Goal: Information Seeking & Learning: Learn about a topic

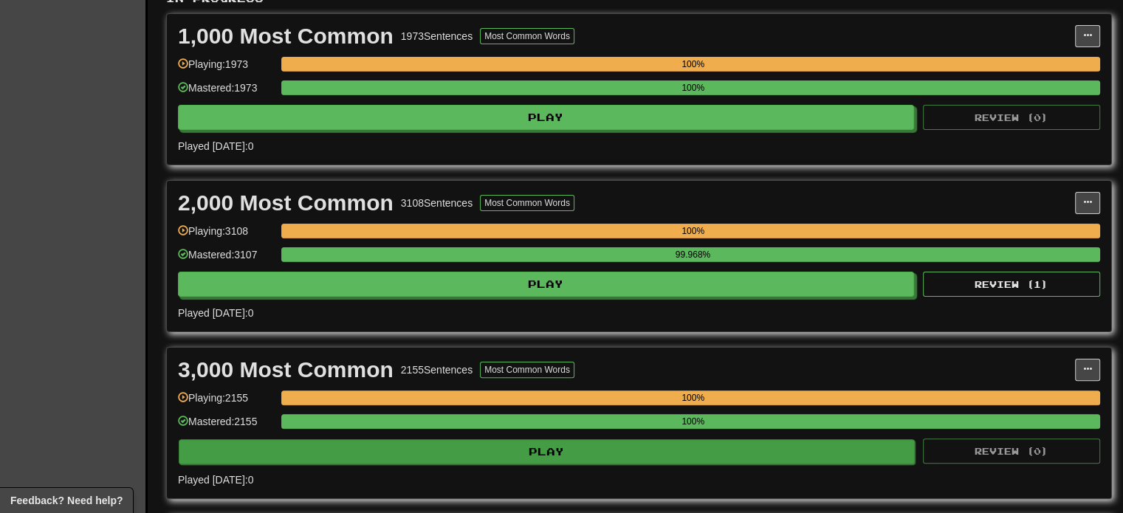
scroll to position [369, 0]
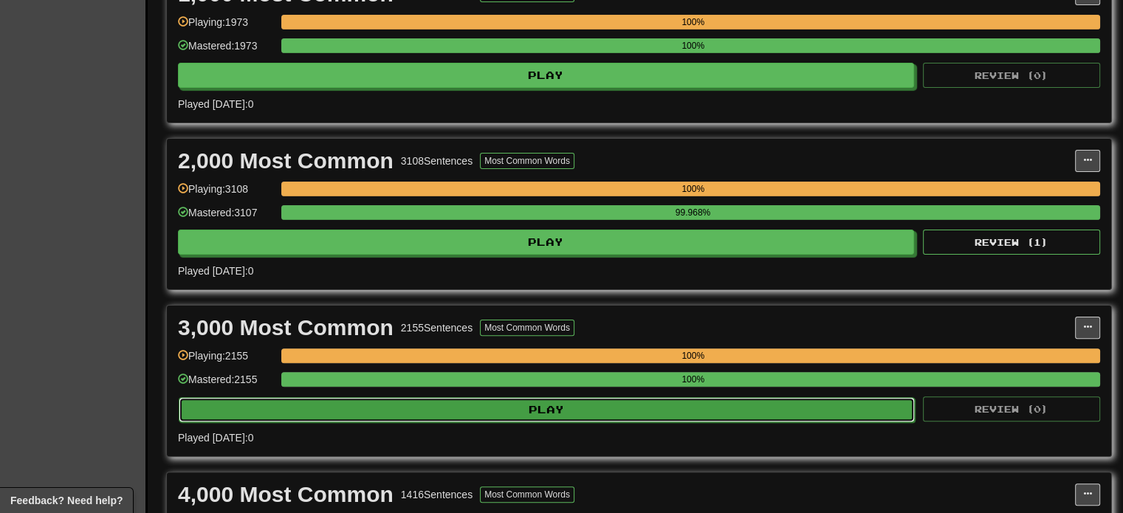
click at [416, 406] on button "Play" at bounding box center [547, 409] width 736 height 25
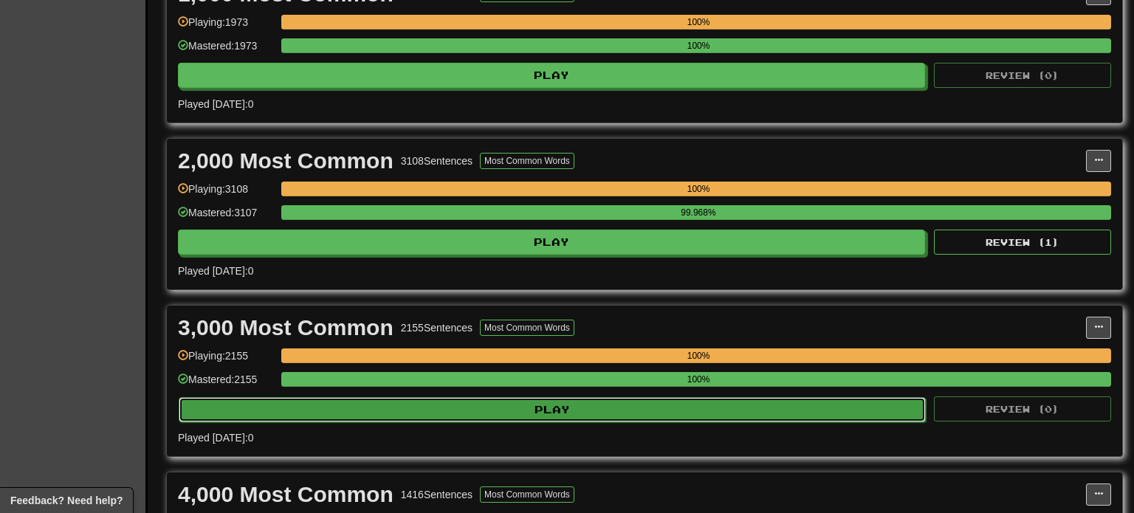
select select "***"
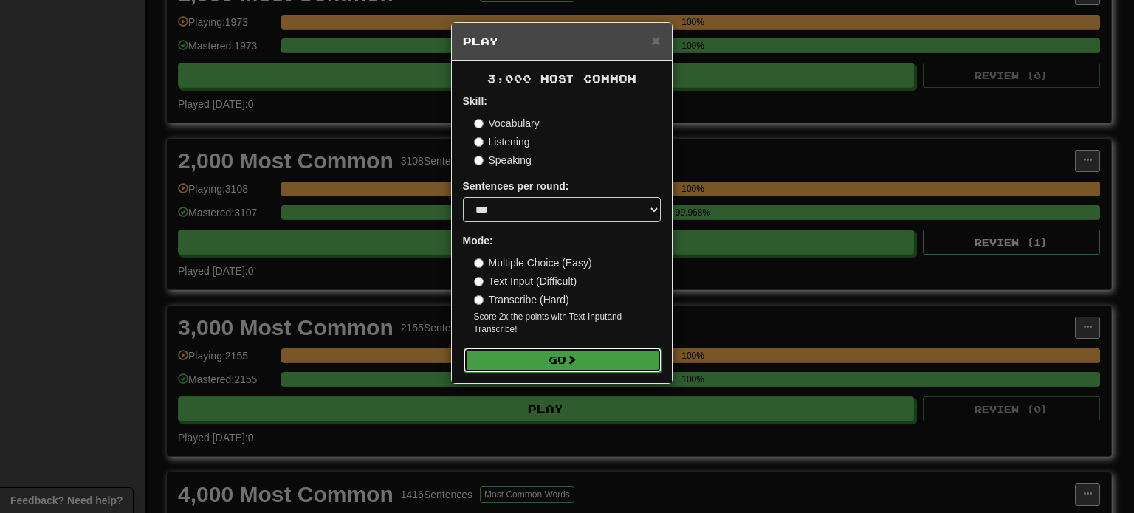
click at [474, 360] on button "Go" at bounding box center [563, 360] width 198 height 25
click at [0, 268] on div "× Play 3,000 Most Common Skill: Vocabulary Listening Speaking Sentences per rou…" at bounding box center [567, 256] width 1134 height 513
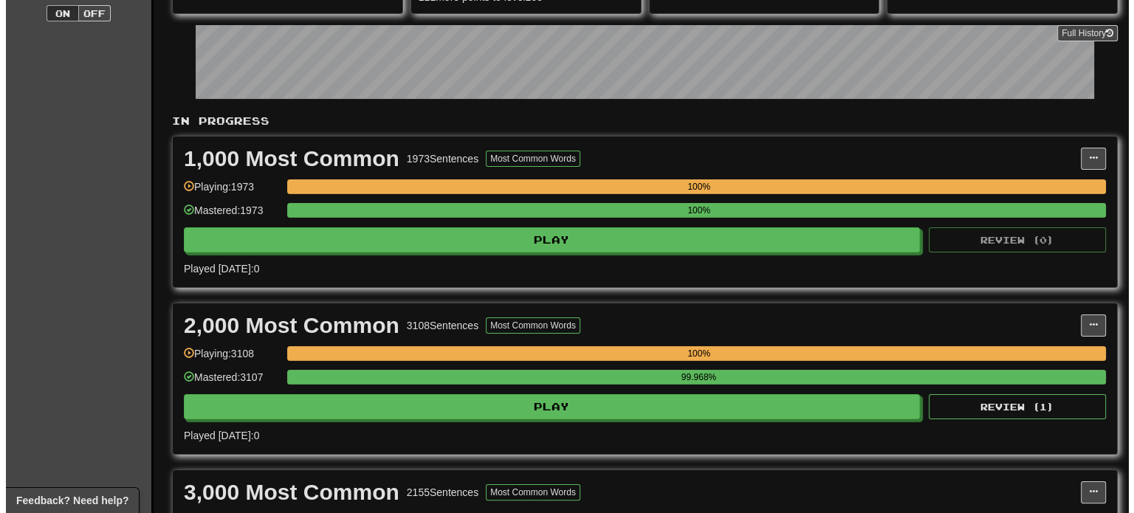
scroll to position [148, 0]
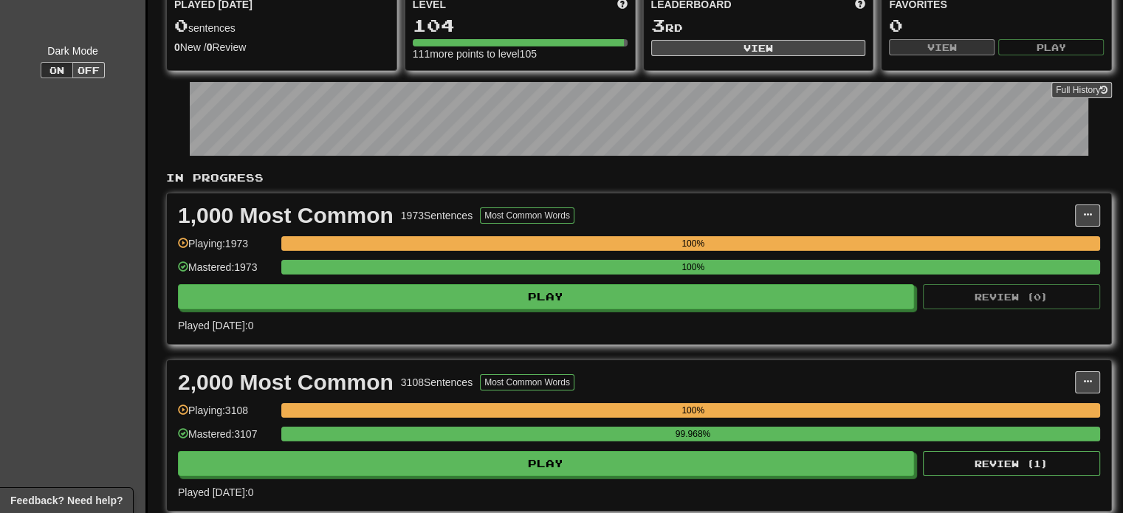
click at [253, 308] on div "1,000 Most Common 1973 Sentences Most Common Words Manage Sentences Unpin from …" at bounding box center [639, 268] width 944 height 151
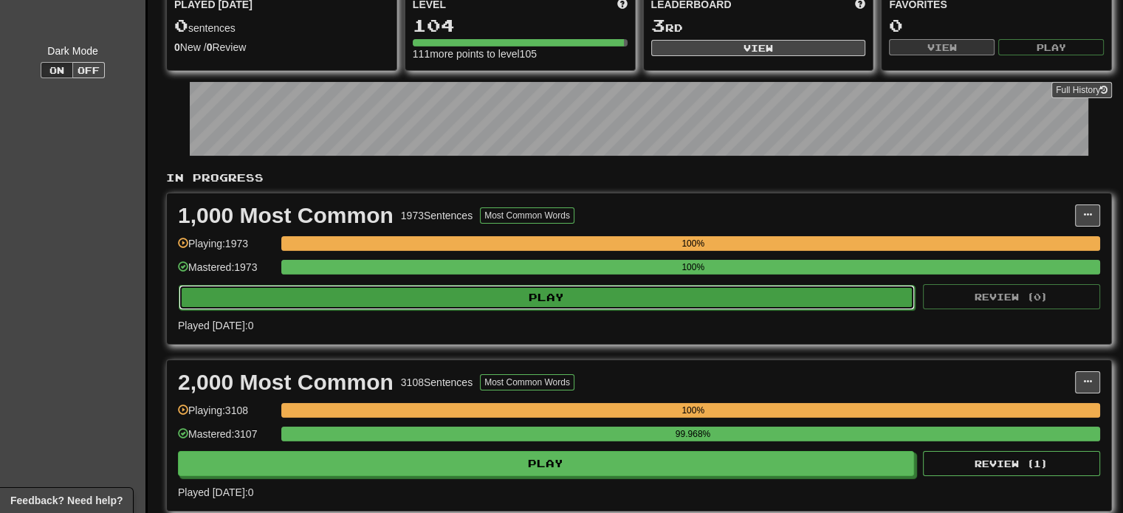
click at [255, 305] on button "Play" at bounding box center [547, 297] width 736 height 25
select select "***"
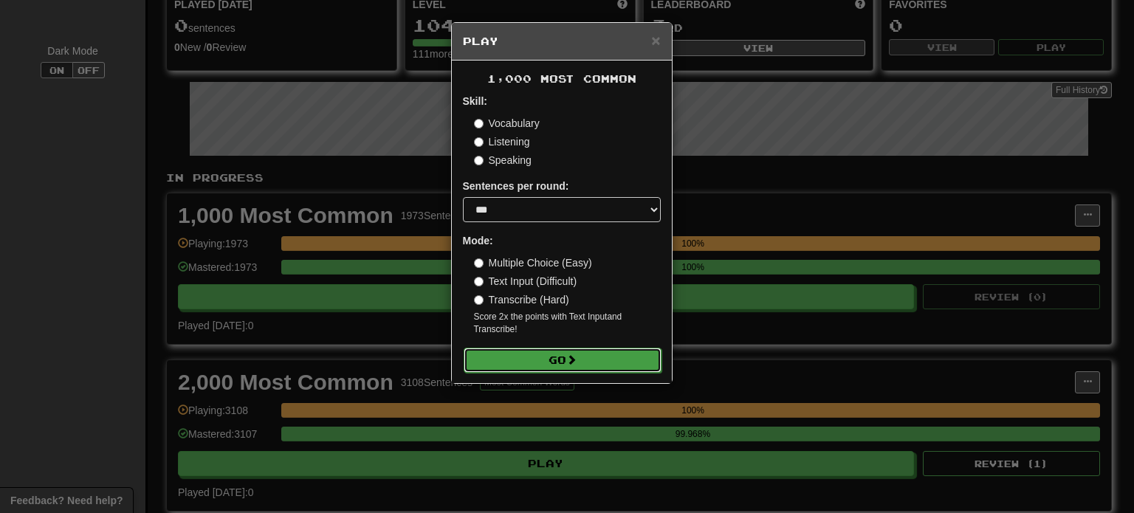
click at [512, 363] on button "Go" at bounding box center [563, 360] width 198 height 25
click at [504, 261] on label "Multiple Choice (Easy)" at bounding box center [533, 263] width 118 height 15
click at [532, 353] on button "Go" at bounding box center [563, 360] width 198 height 25
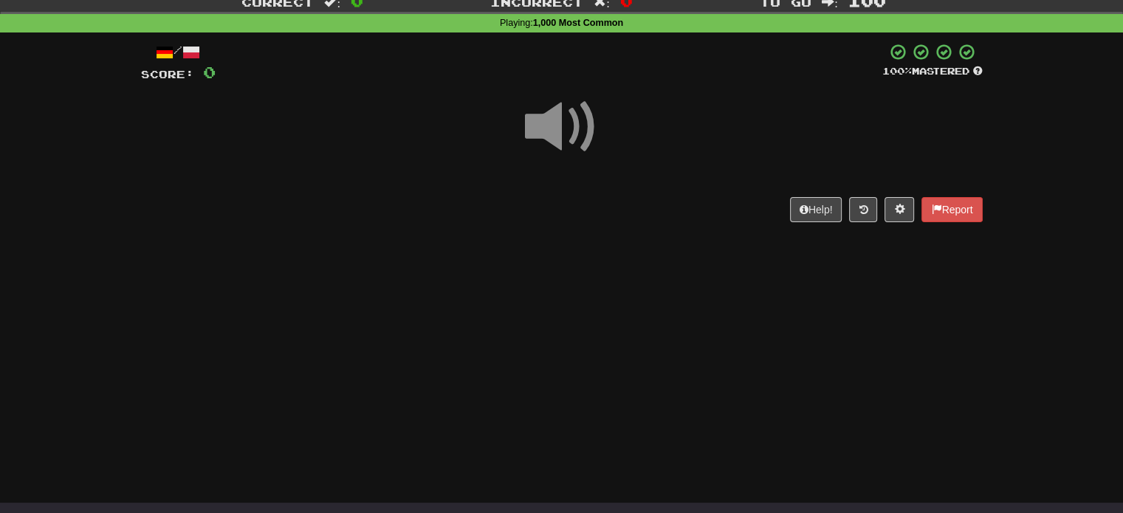
scroll to position [74, 0]
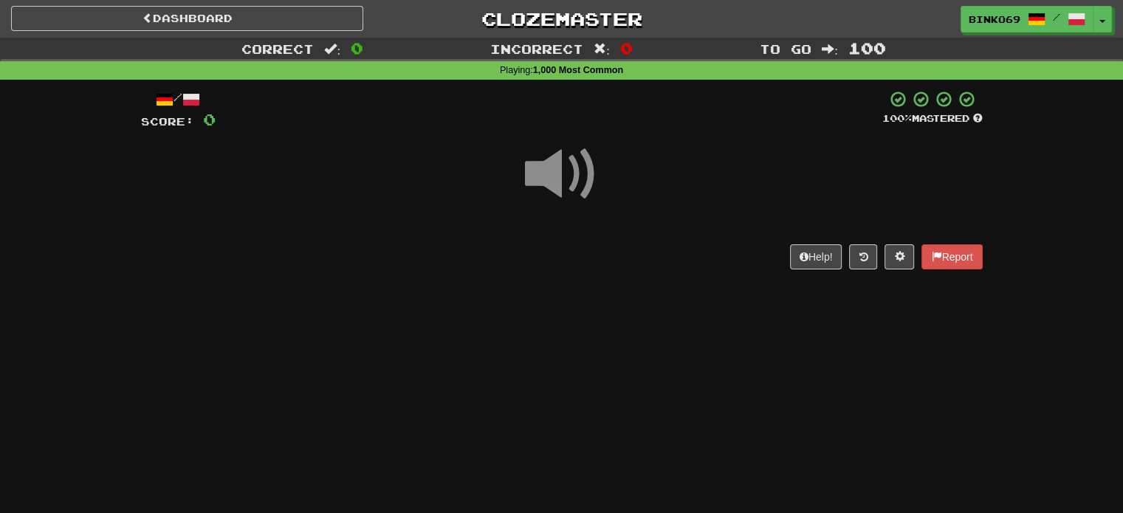
scroll to position [74, 0]
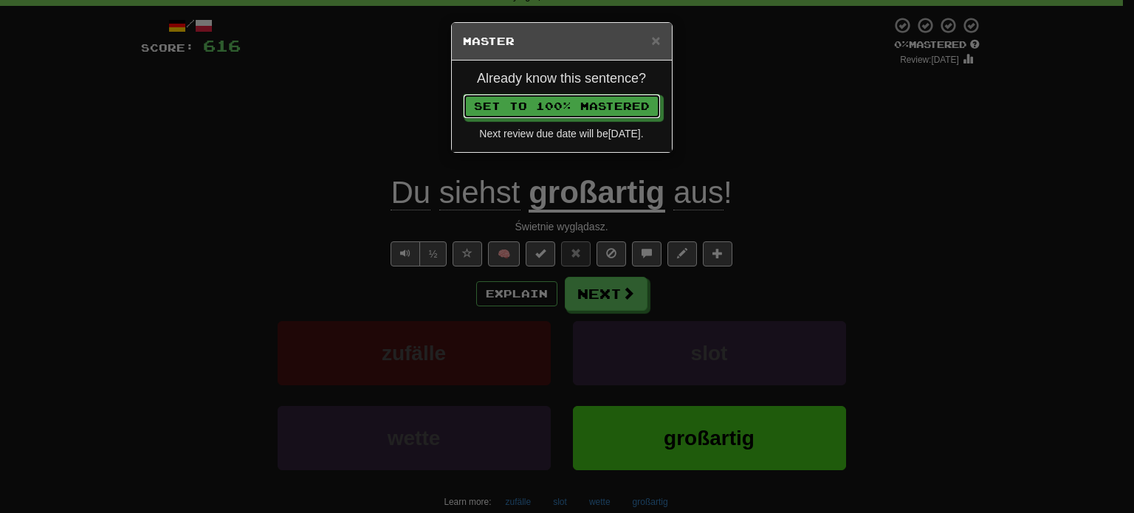
click at [463, 94] on button "Set to 100% Mastered" at bounding box center [562, 106] width 198 height 25
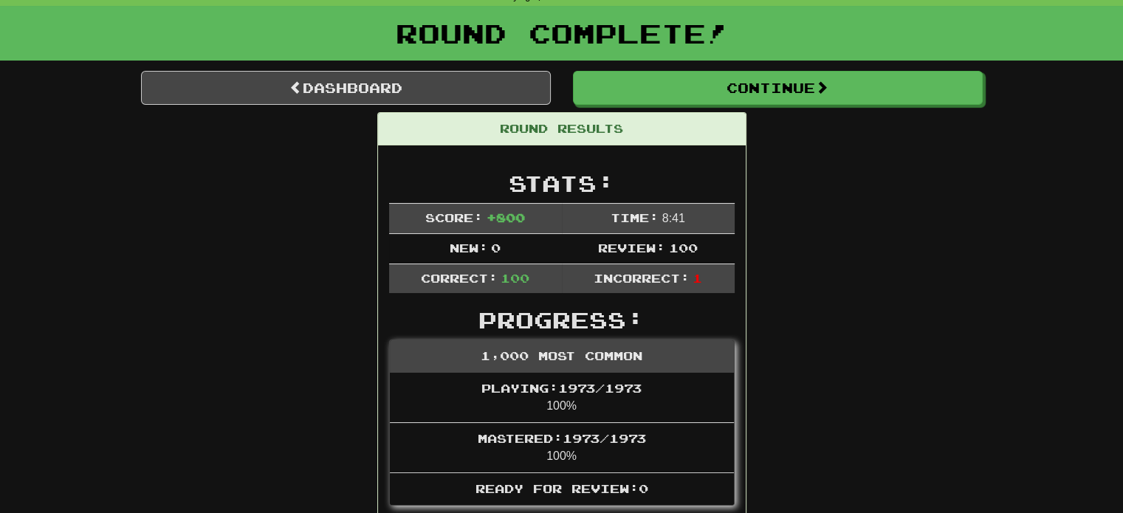
click at [306, 100] on link "Dashboard" at bounding box center [346, 88] width 410 height 34
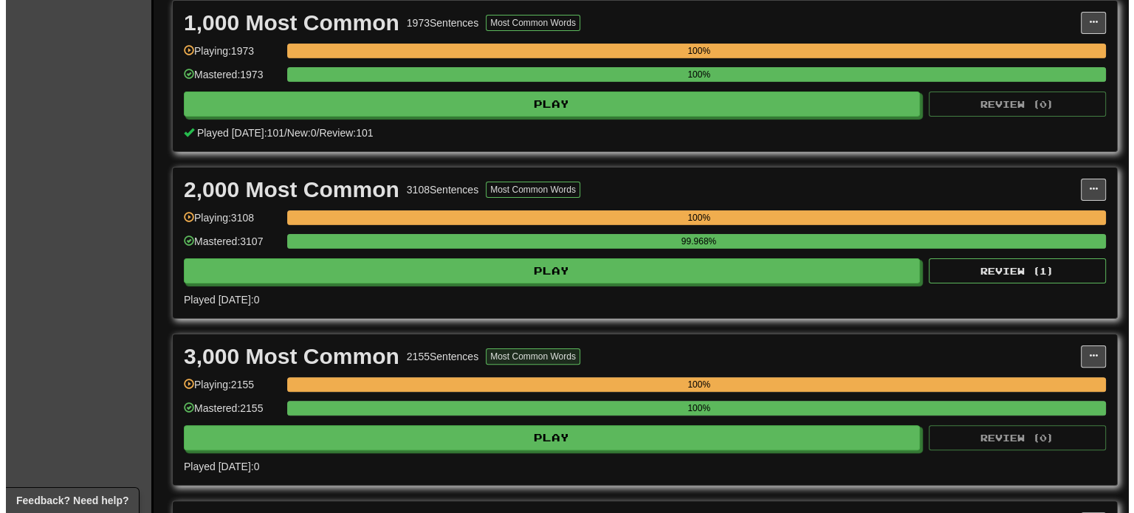
scroll to position [369, 0]
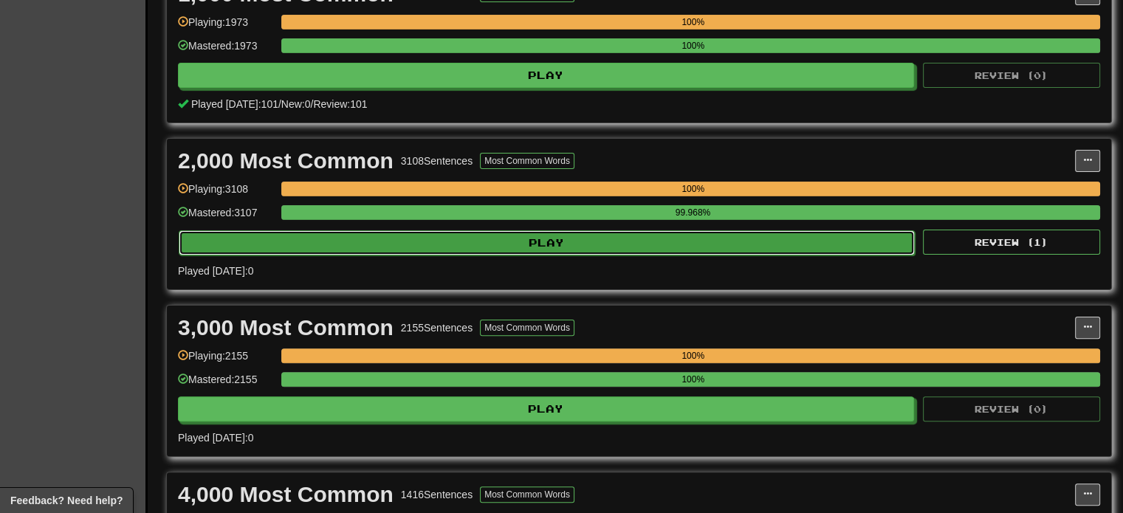
click at [443, 239] on button "Play" at bounding box center [547, 242] width 736 height 25
select select "***"
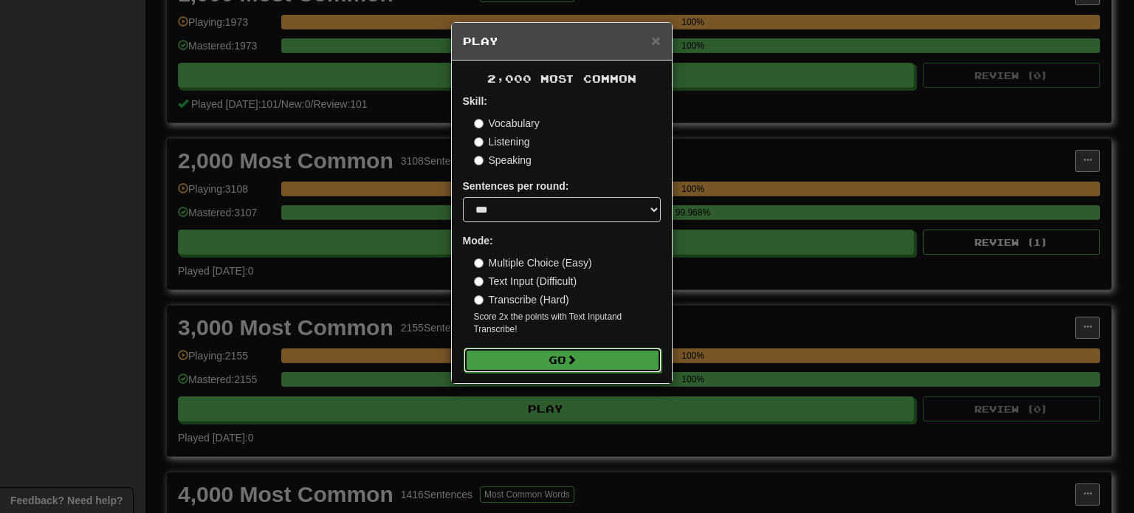
click at [511, 349] on button "Go" at bounding box center [563, 360] width 198 height 25
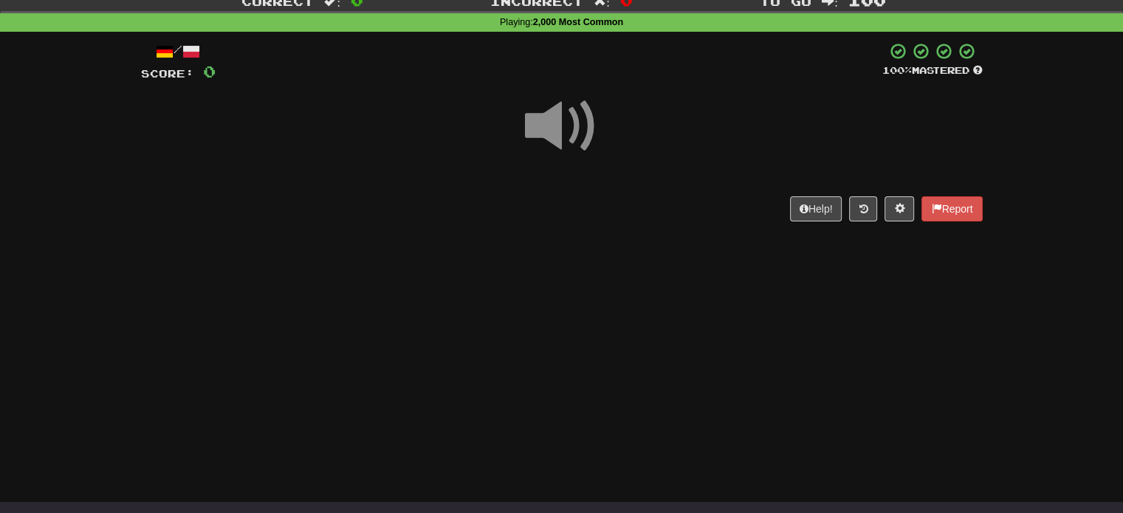
scroll to position [74, 0]
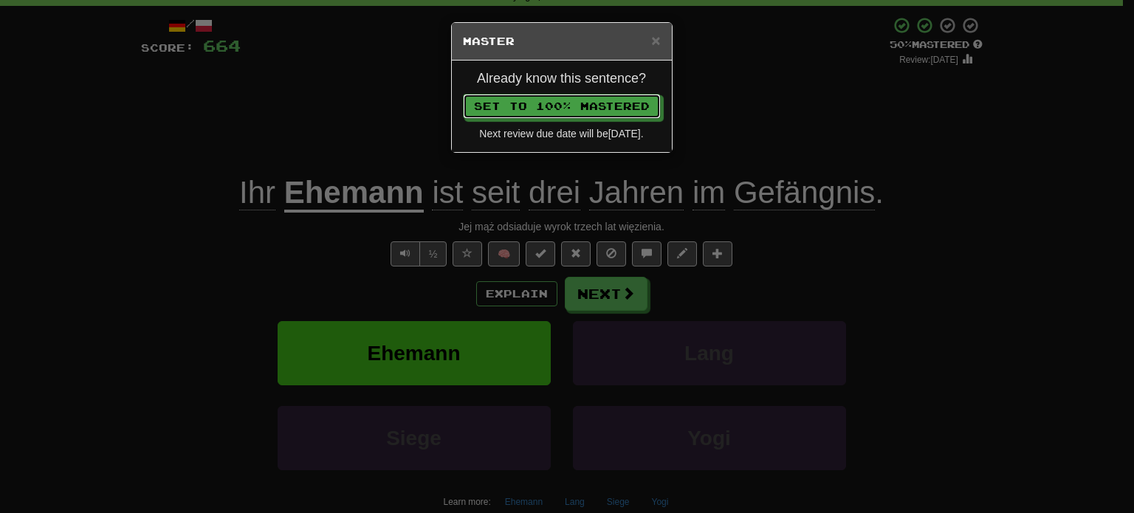
click at [463, 94] on button "Set to 100% Mastered" at bounding box center [562, 106] width 198 height 25
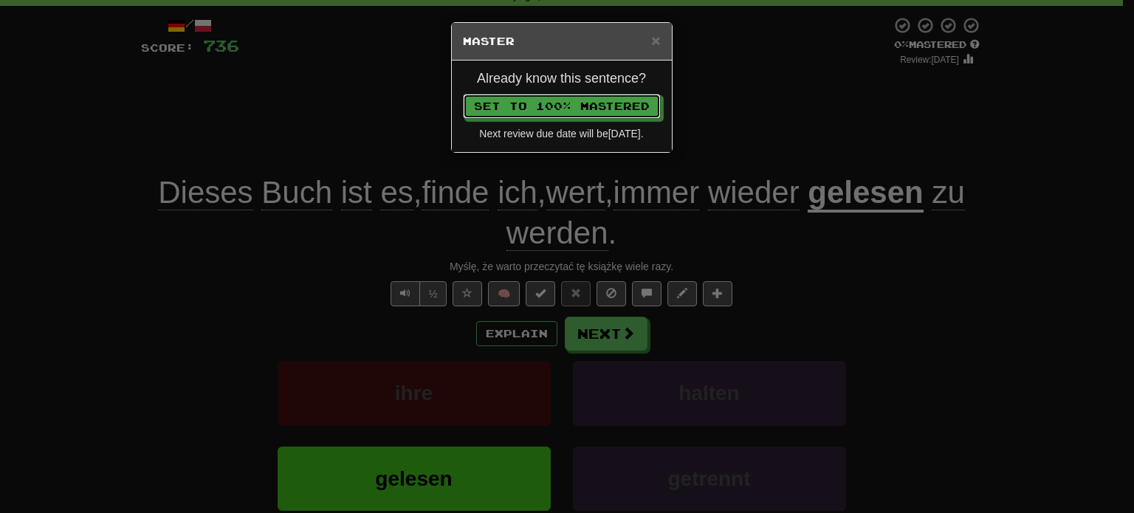
click at [463, 94] on button "Set to 100% Mastered" at bounding box center [562, 106] width 198 height 25
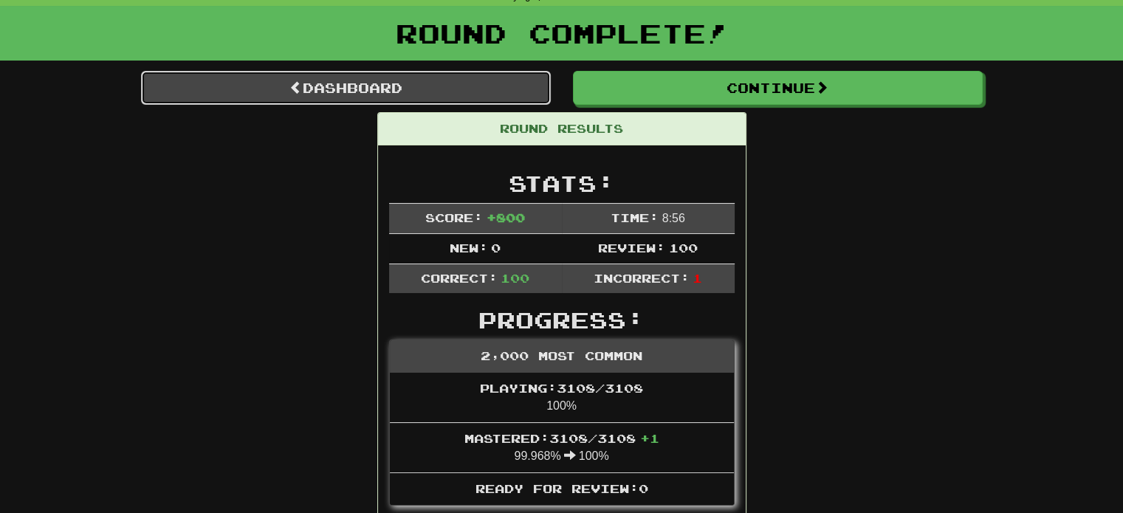
click at [486, 88] on link "Dashboard" at bounding box center [346, 88] width 410 height 34
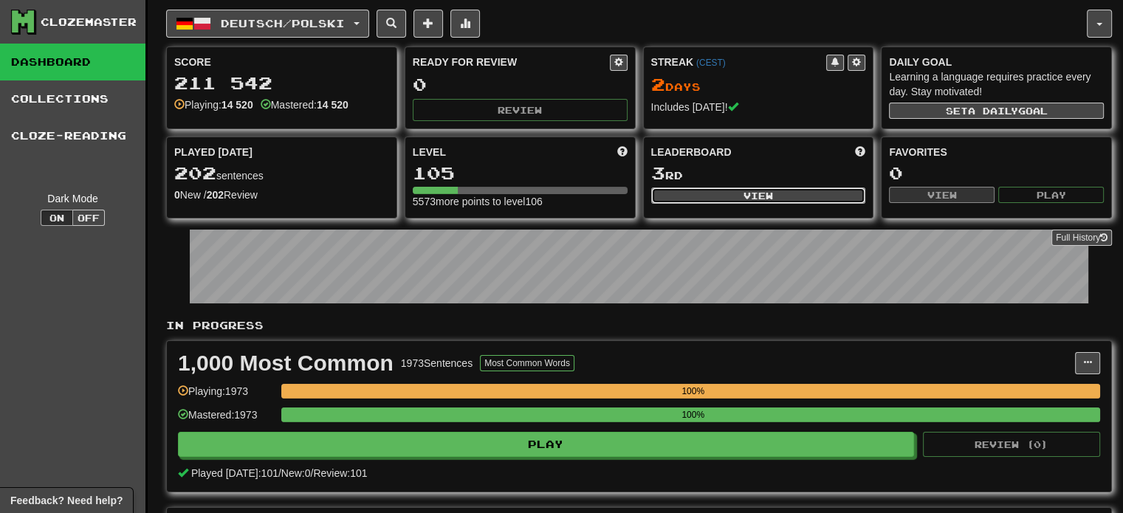
click at [775, 188] on button "View" at bounding box center [758, 196] width 215 height 16
select select "**********"
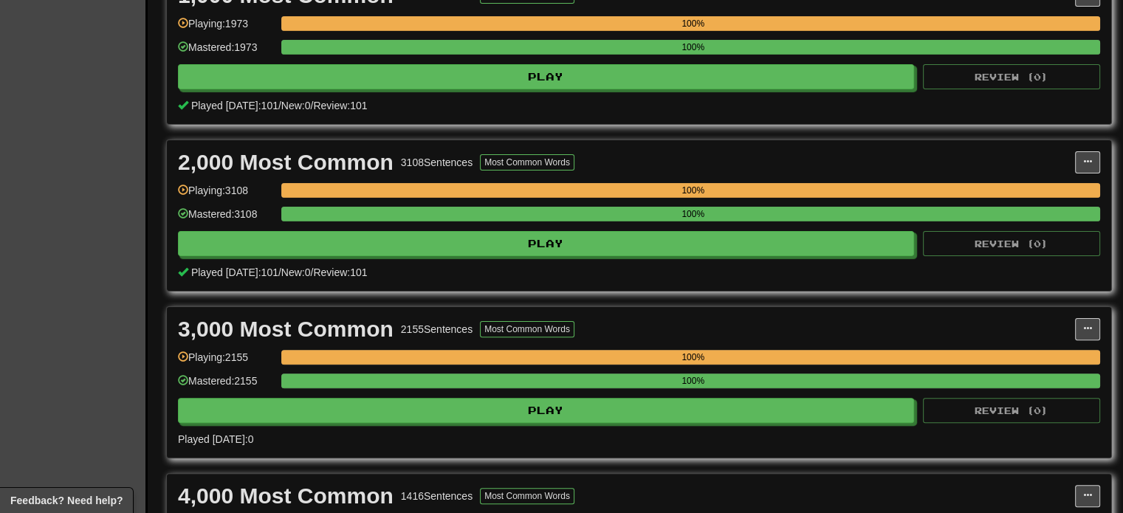
scroll to position [369, 0]
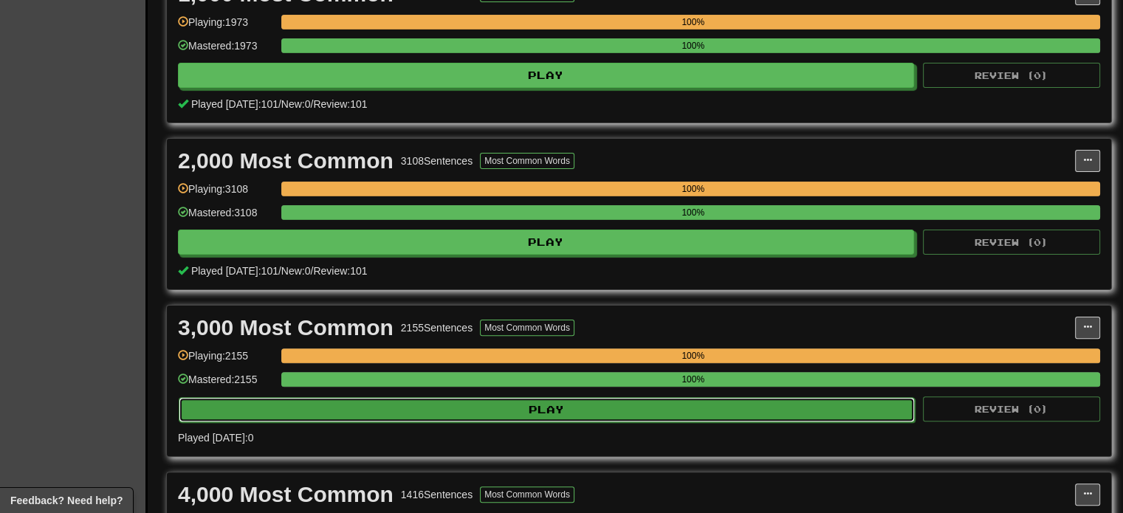
click at [345, 407] on button "Play" at bounding box center [547, 409] width 736 height 25
select select "***"
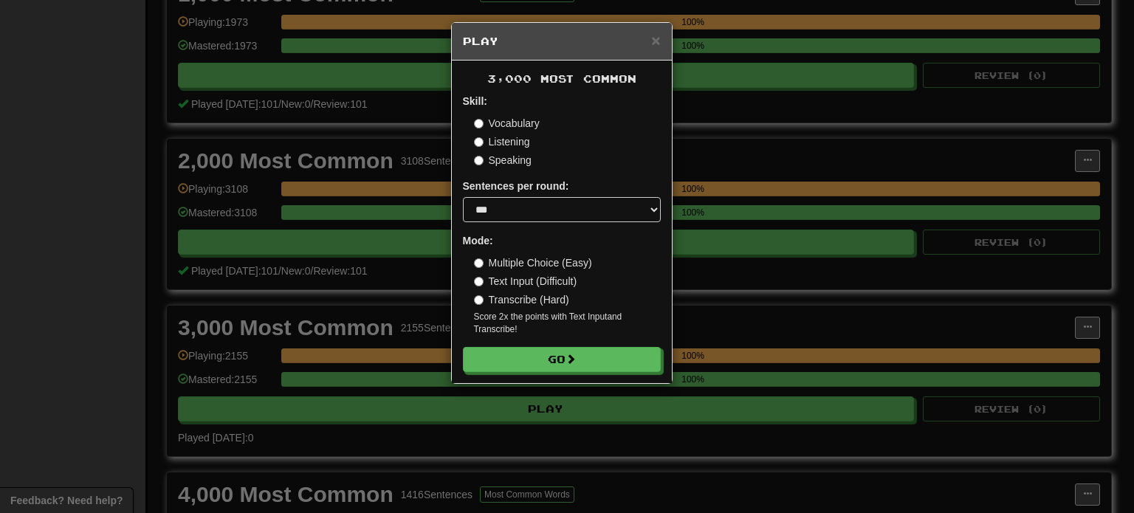
click at [506, 123] on label "Vocabulary" at bounding box center [507, 123] width 66 height 15
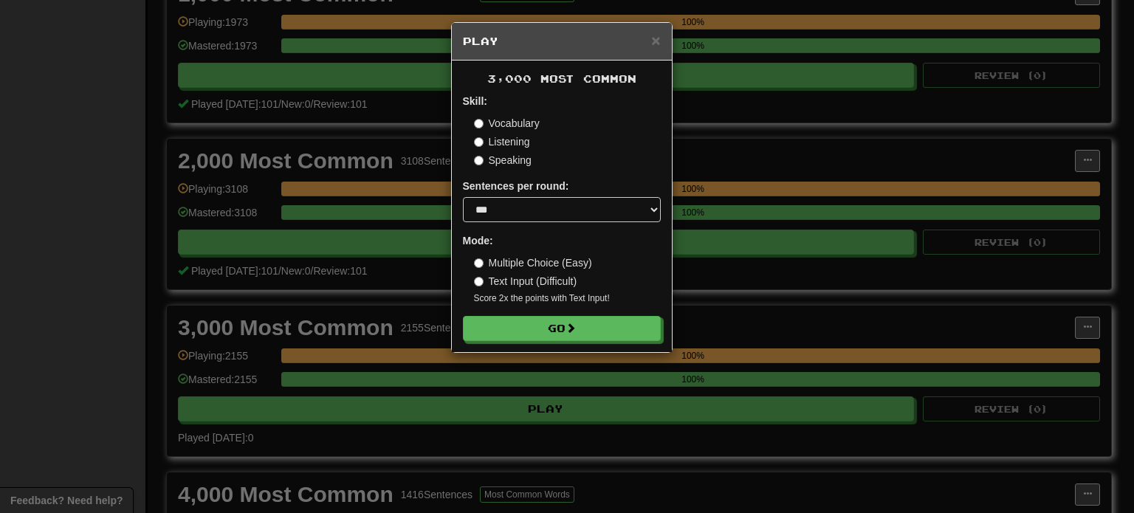
click at [532, 283] on label "Text Input (Difficult)" at bounding box center [525, 281] width 103 height 15
click at [536, 323] on button "Go" at bounding box center [563, 329] width 198 height 25
click at [482, 149] on label "Listening" at bounding box center [502, 141] width 56 height 15
click at [519, 324] on button "Go" at bounding box center [563, 329] width 198 height 25
click at [507, 261] on label "Multiple Choice (Easy)" at bounding box center [533, 263] width 118 height 15
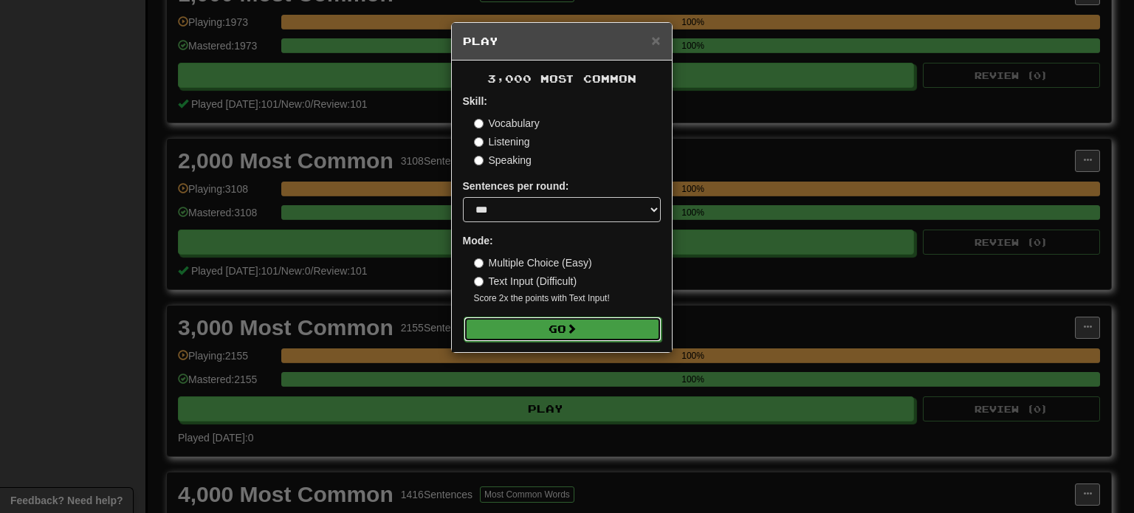
click at [520, 323] on button "Go" at bounding box center [563, 329] width 198 height 25
click at [481, 134] on label "Listening" at bounding box center [502, 141] width 56 height 15
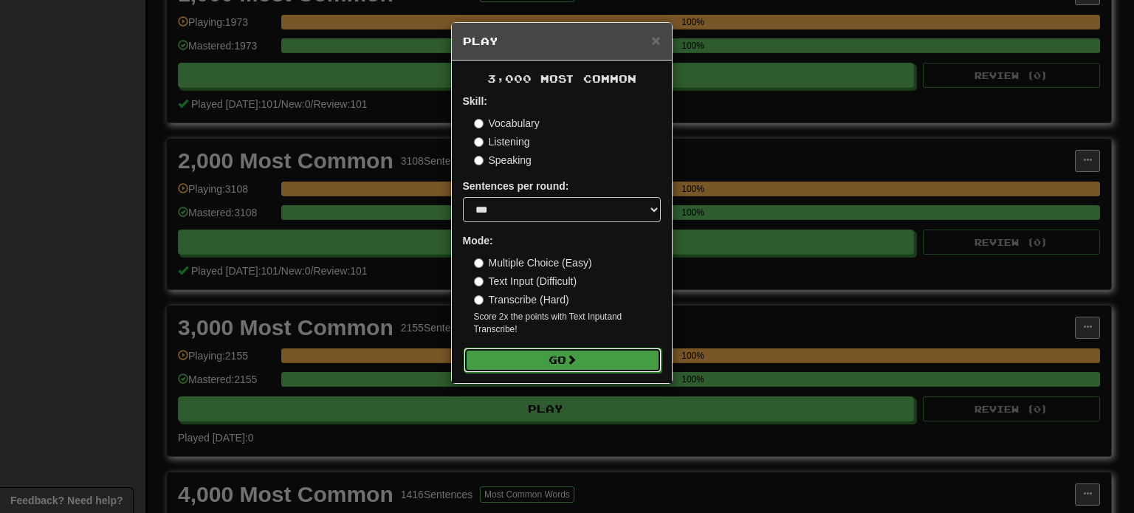
click at [515, 368] on button "Go" at bounding box center [563, 360] width 198 height 25
click at [501, 296] on label "Transcribe (Hard)" at bounding box center [521, 299] width 95 height 15
click at [511, 354] on button "Go" at bounding box center [563, 360] width 198 height 25
click at [1, 157] on div "× Play 3,000 Most Common Skill: Vocabulary Listening Speaking Sentences per rou…" at bounding box center [567, 256] width 1134 height 513
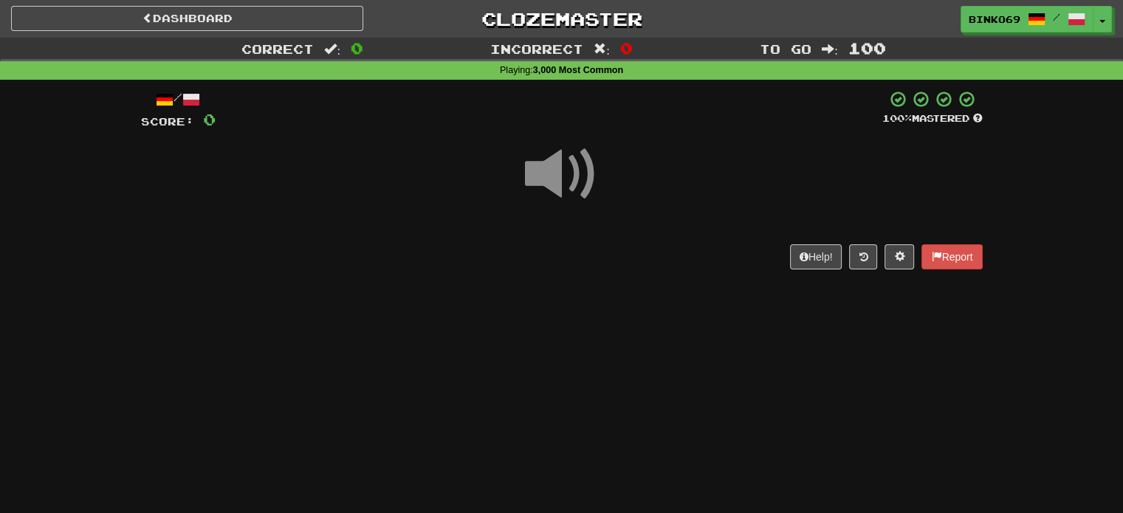
click at [551, 184] on span at bounding box center [562, 174] width 74 height 74
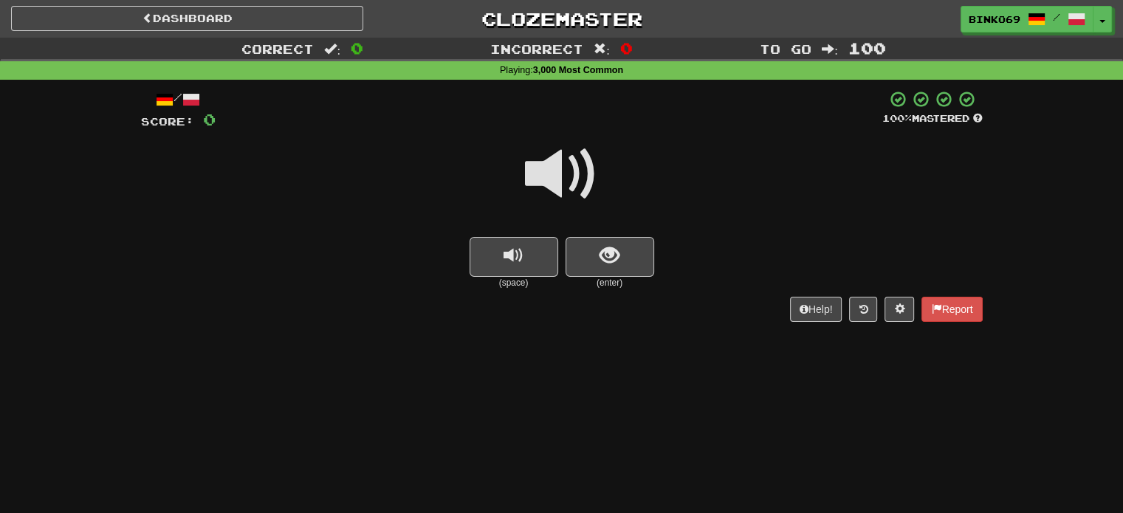
click at [575, 233] on div at bounding box center [562, 184] width 842 height 106
click at [586, 244] on button "show sentence" at bounding box center [610, 257] width 89 height 40
